Goal: Find specific page/section: Find specific page/section

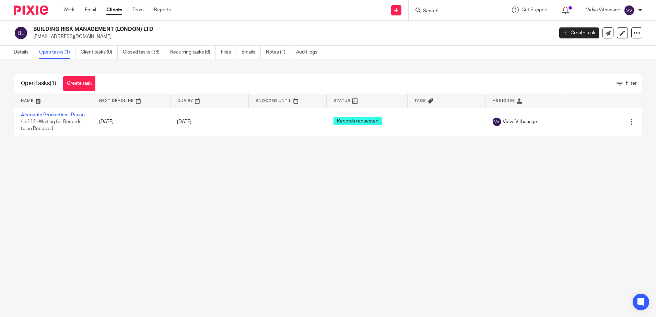
click at [439, 13] on input "Search" at bounding box center [454, 11] width 62 height 6
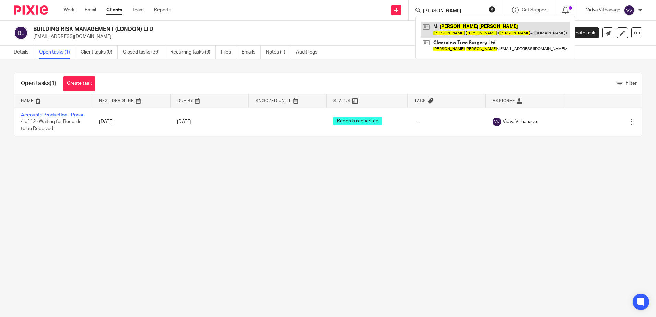
type input "[PERSON_NAME]"
click at [473, 36] on link at bounding box center [495, 30] width 149 height 16
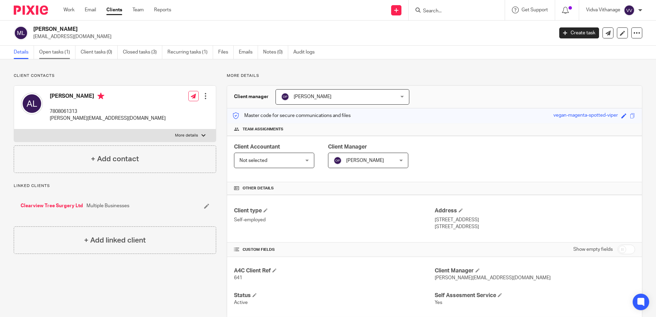
click at [64, 54] on link "Open tasks (1)" at bounding box center [57, 52] width 36 height 13
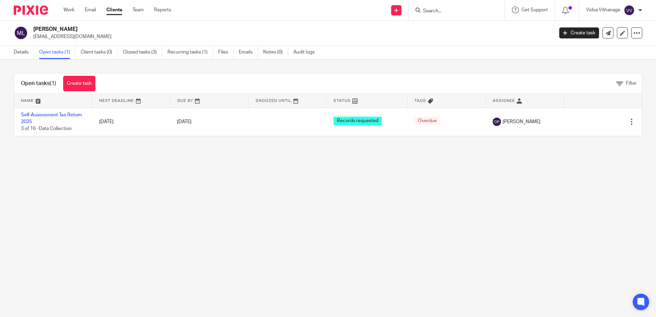
drag, startPoint x: 112, startPoint y: 37, endPoint x: 32, endPoint y: 34, distance: 79.7
click at [32, 34] on div "Mr Adam Locke clearviewtrees@hotmail.co.uk" at bounding box center [281, 33] width 535 height 14
